Goal: Task Accomplishment & Management: Use online tool/utility

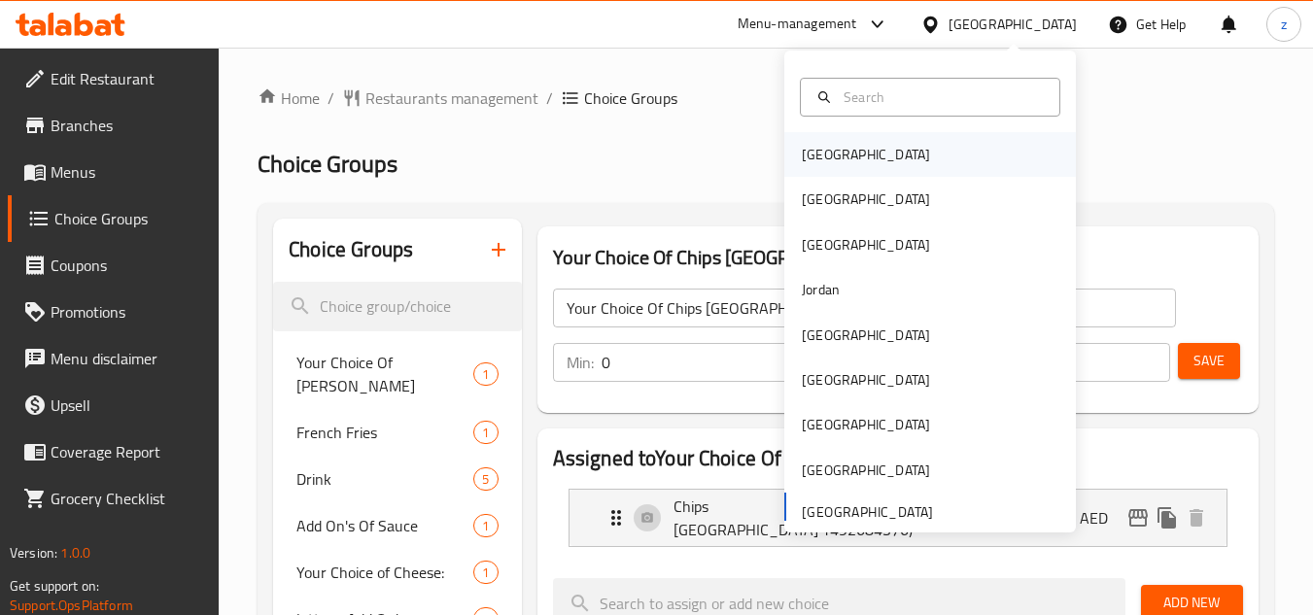
click at [833, 157] on div "[GEOGRAPHIC_DATA]" at bounding box center [865, 154] width 159 height 45
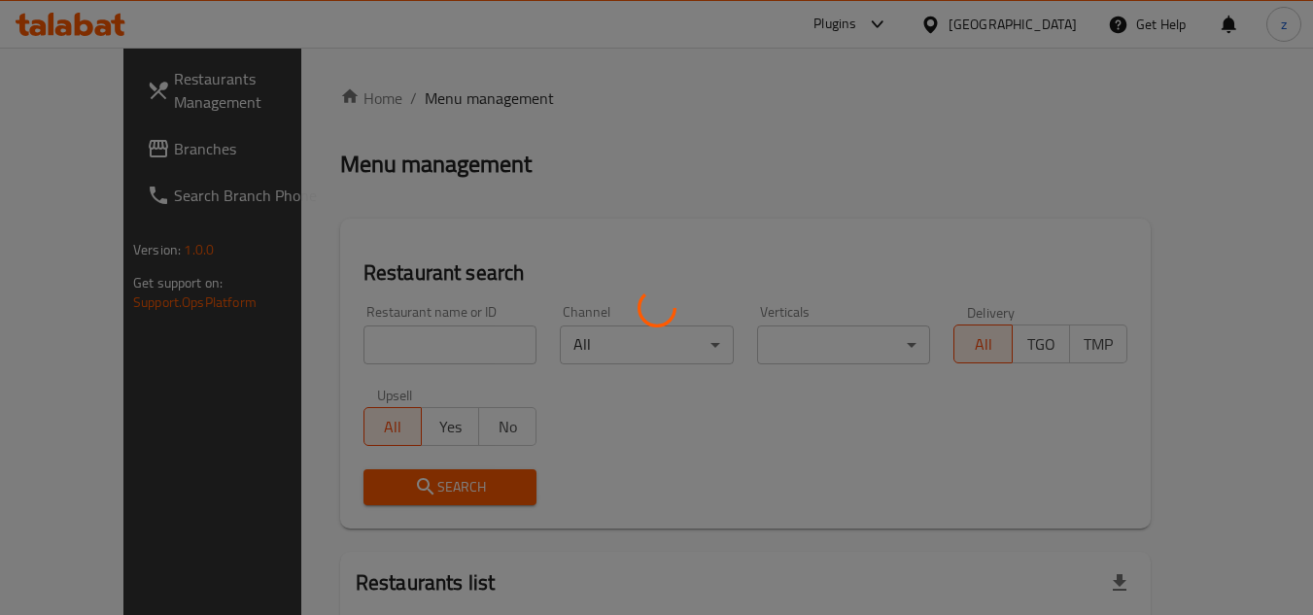
click at [686, 117] on div at bounding box center [656, 307] width 1313 height 615
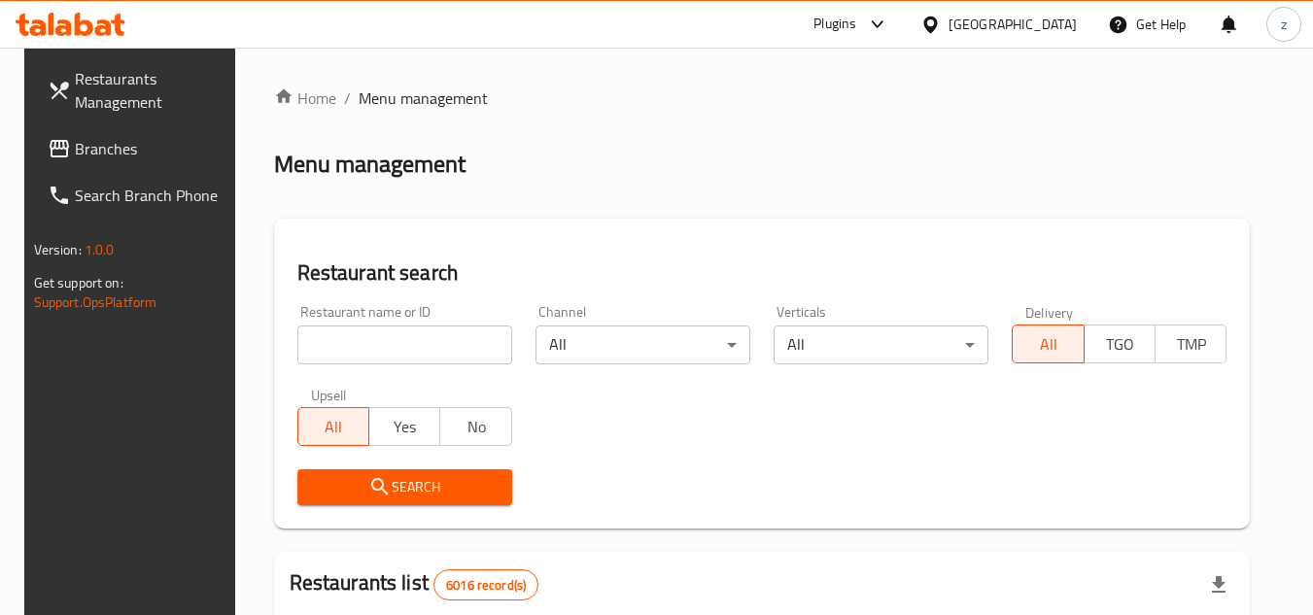
click at [142, 164] on link "Branches" at bounding box center [138, 148] width 212 height 47
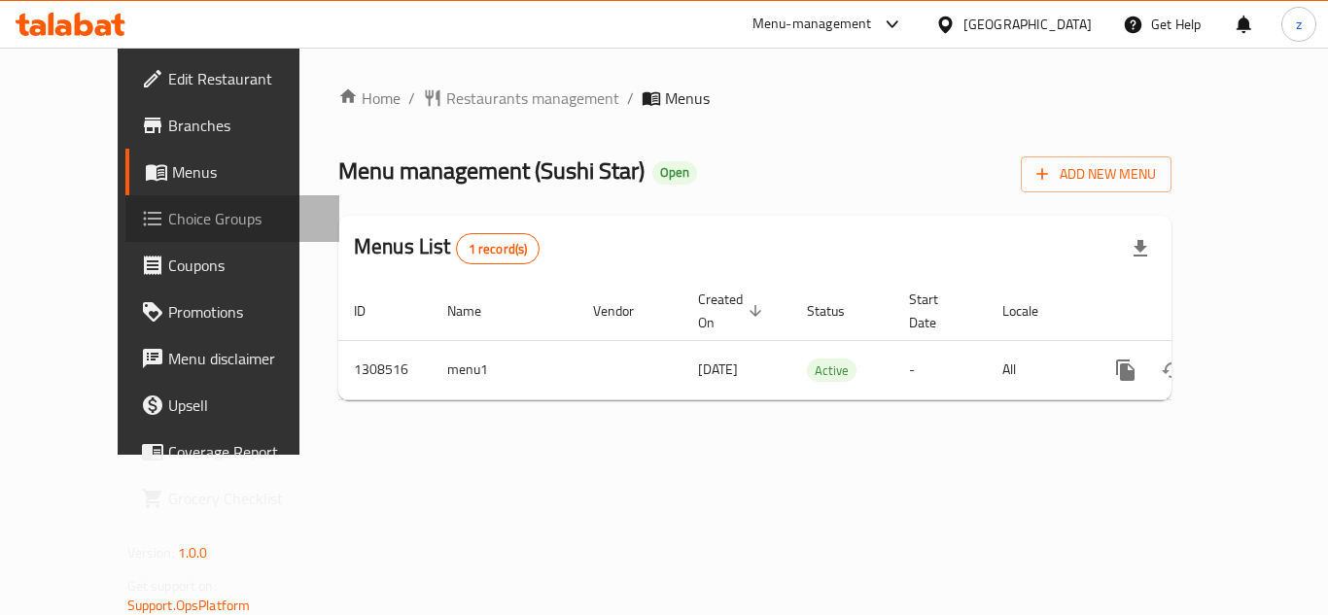
click at [168, 209] on span "Choice Groups" at bounding box center [246, 218] width 156 height 23
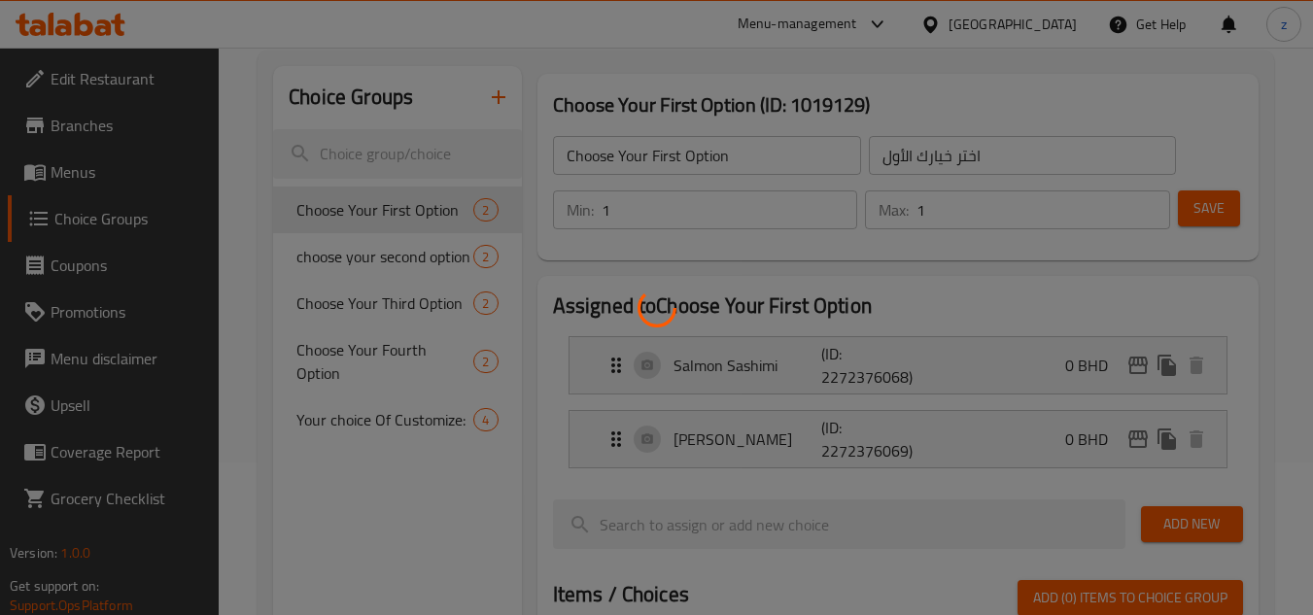
scroll to position [292, 0]
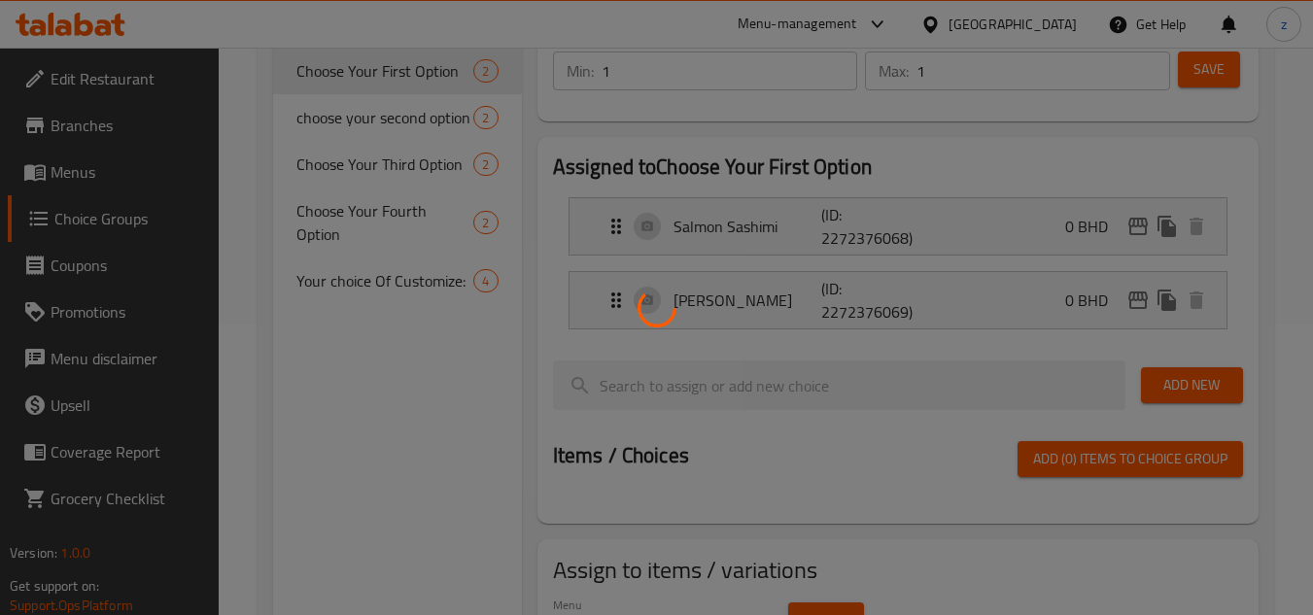
click at [425, 255] on div at bounding box center [656, 307] width 1313 height 615
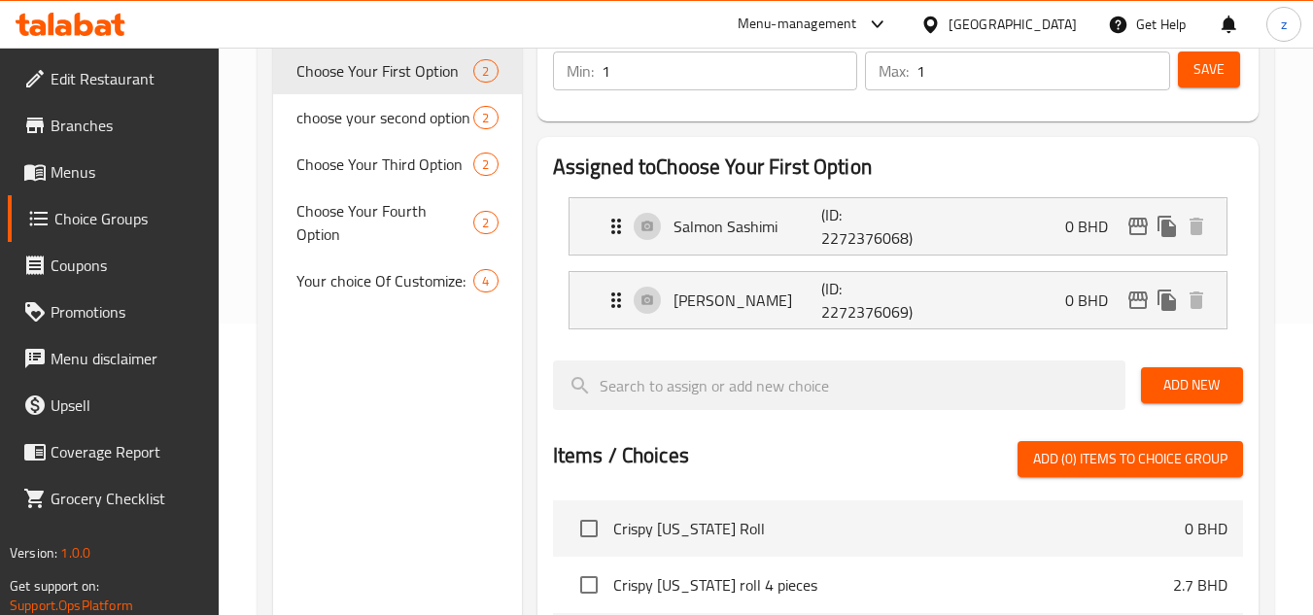
click at [425, 269] on span "Your choice Of Customize:" at bounding box center [385, 280] width 177 height 23
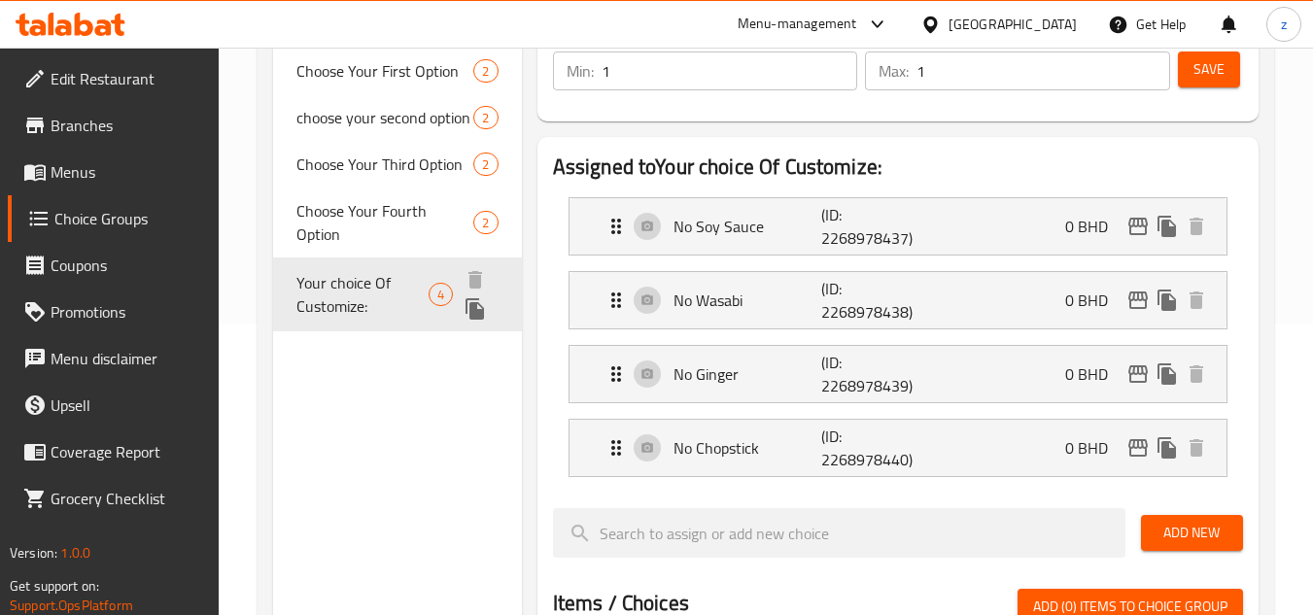
type input "Your choice Of Customize:"
type input "اختيارك للتخصيص:"
type input "0"
type input "4"
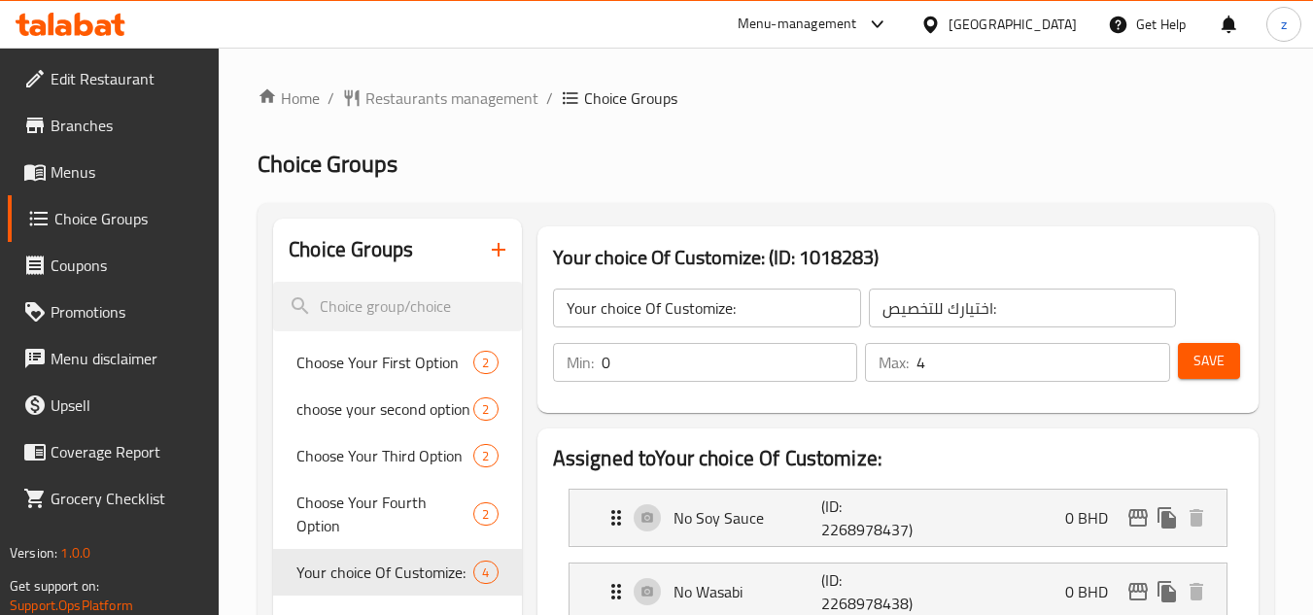
click at [503, 33] on div "Menu-management [GEOGRAPHIC_DATA] Get Help z" at bounding box center [656, 24] width 1313 height 47
click at [500, 31] on div "Menu-management [GEOGRAPHIC_DATA] Get Help z" at bounding box center [656, 24] width 1313 height 47
